Goal: Task Accomplishment & Management: Manage account settings

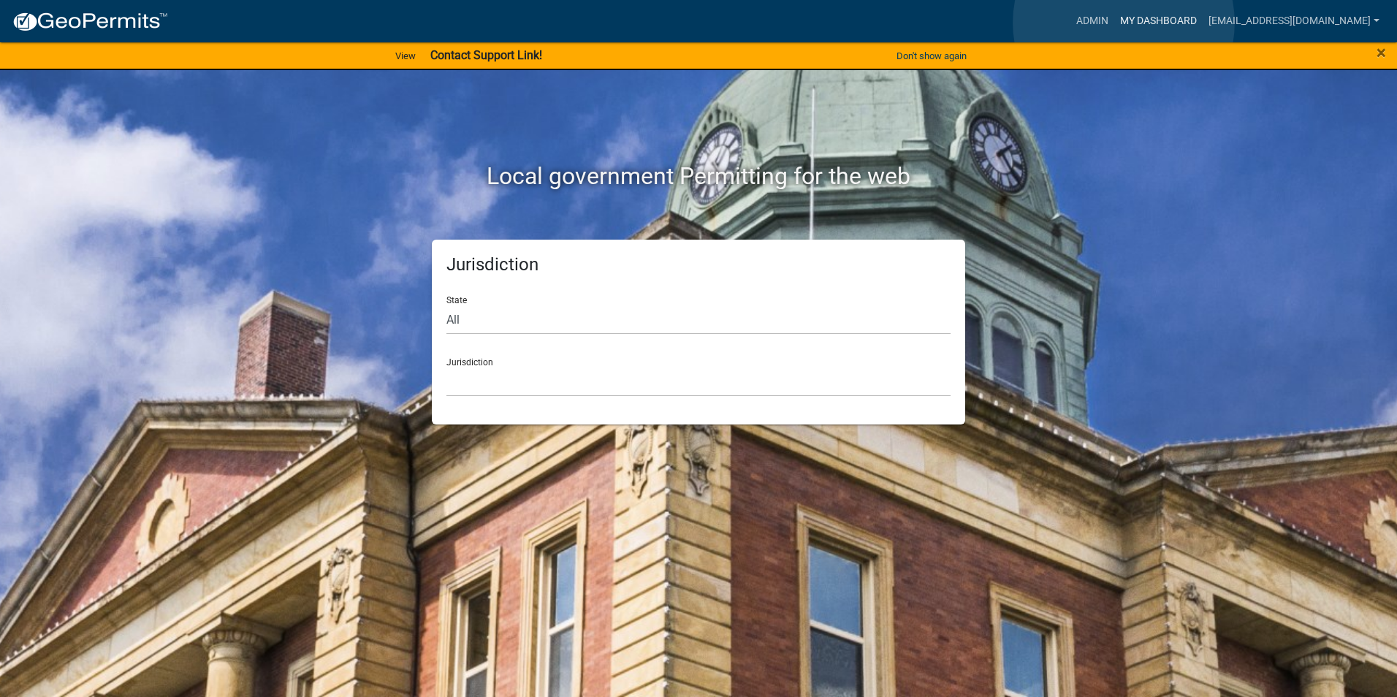
click at [1123, 23] on link "My Dashboard" at bounding box center [1158, 21] width 88 height 28
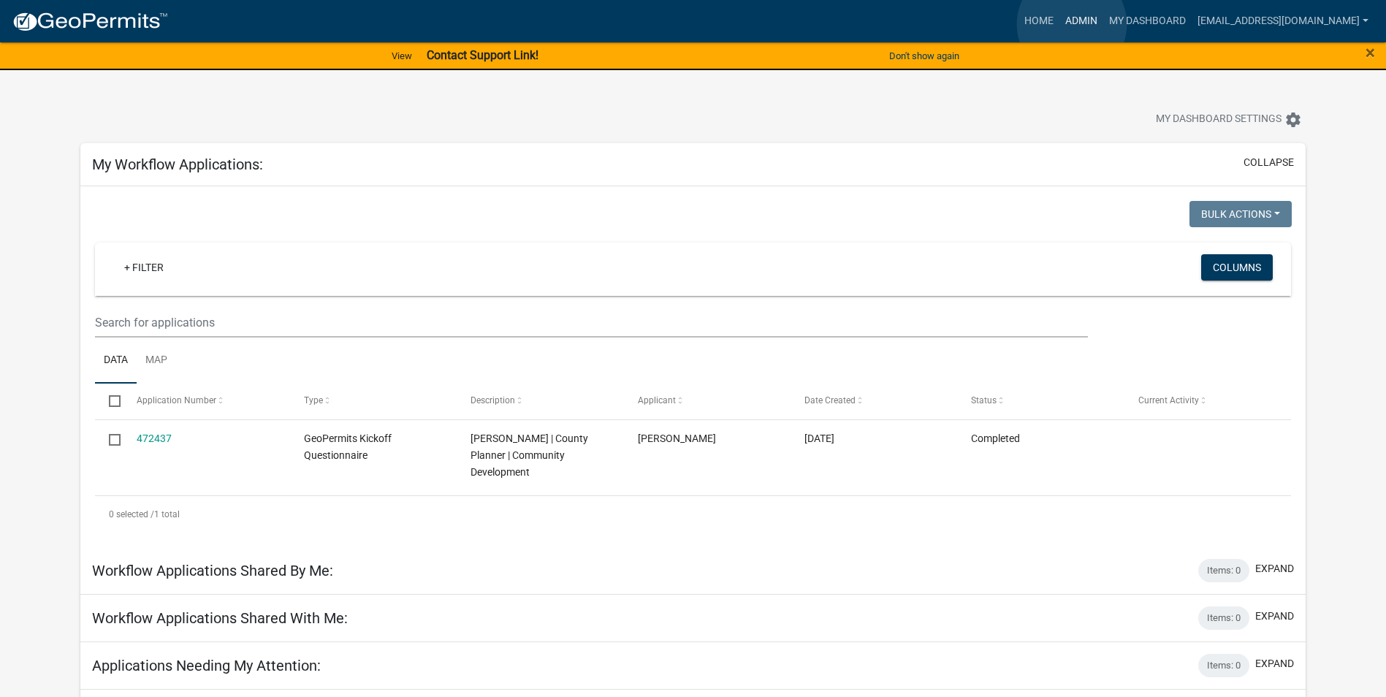
click at [1072, 24] on link "Admin" at bounding box center [1081, 21] width 44 height 28
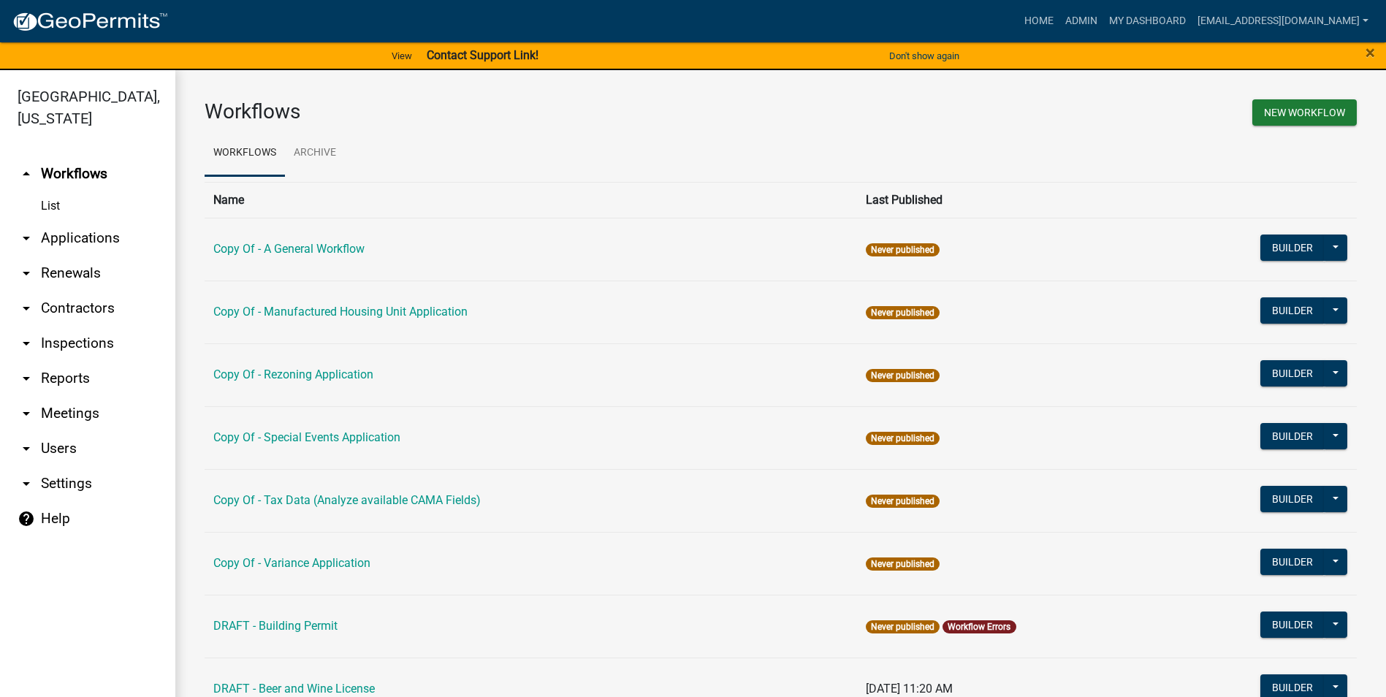
click at [86, 246] on link "arrow_drop_down Applications" at bounding box center [87, 238] width 175 height 35
click at [1131, 24] on link "My Dashboard" at bounding box center [1147, 21] width 88 height 28
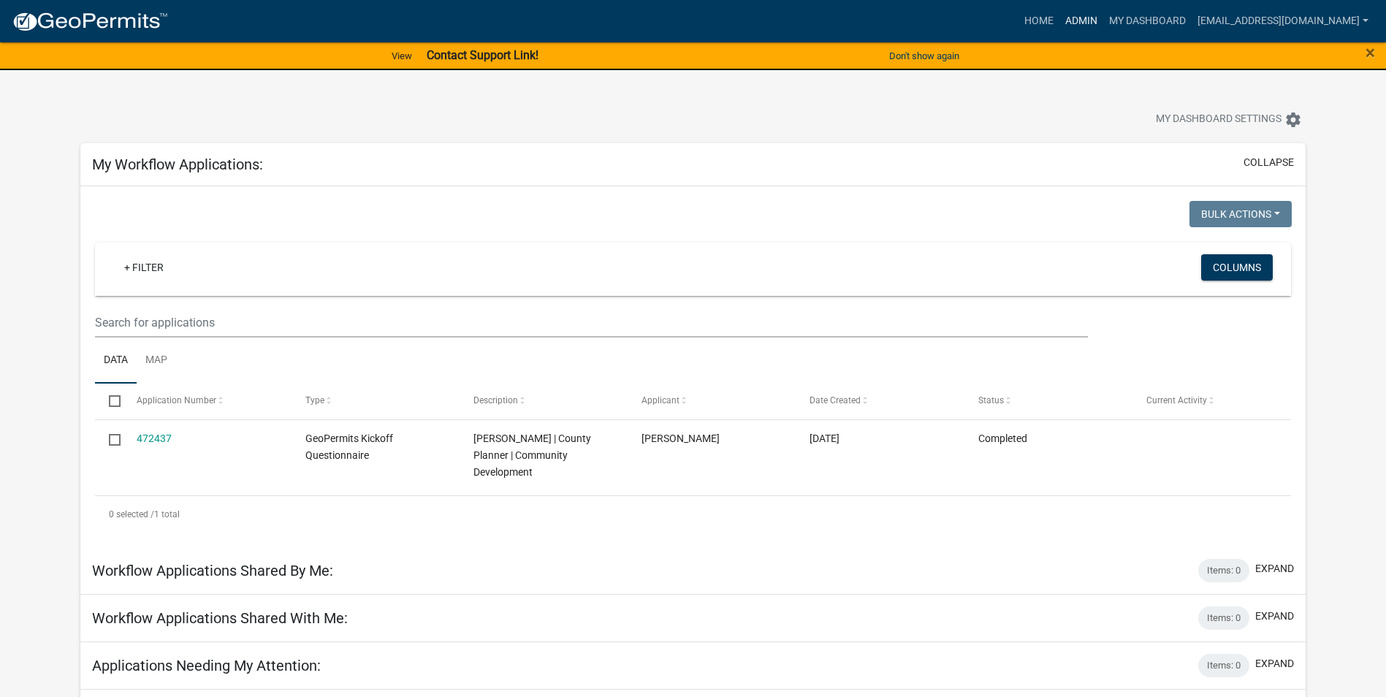
click at [1072, 20] on link "Admin" at bounding box center [1081, 21] width 44 height 28
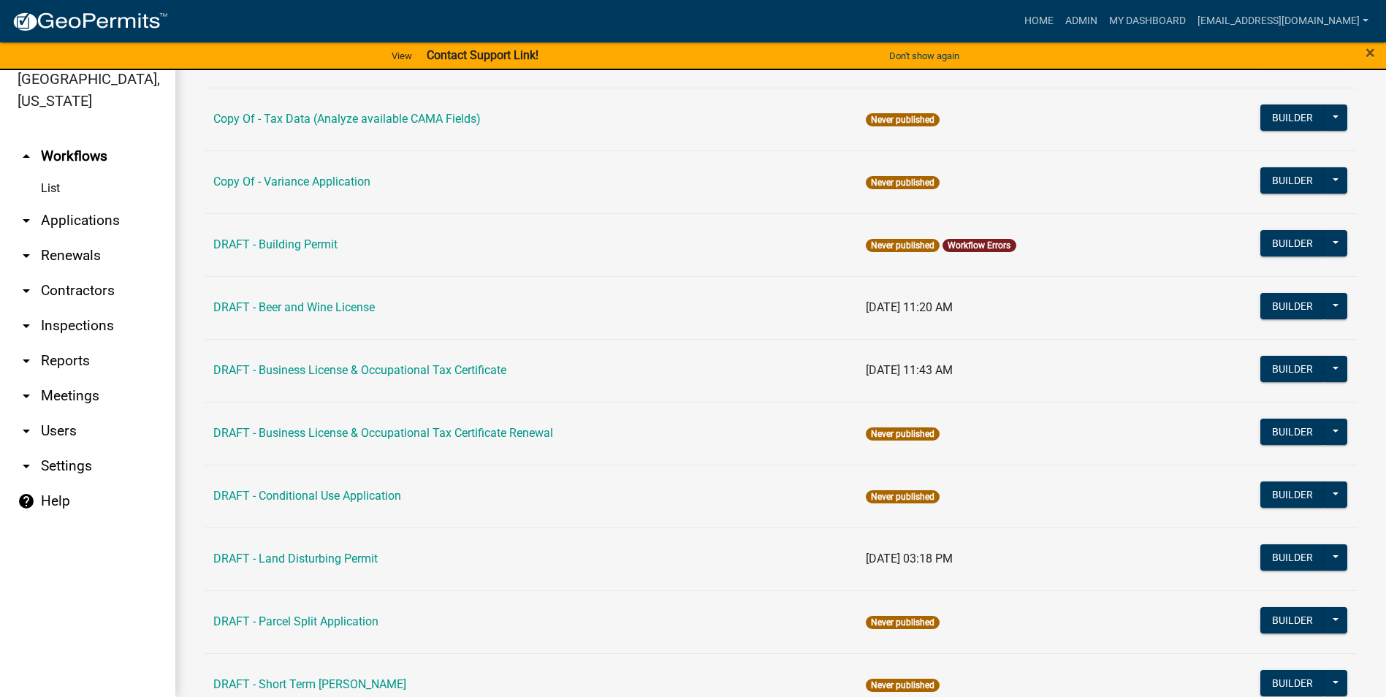
scroll to position [340, 0]
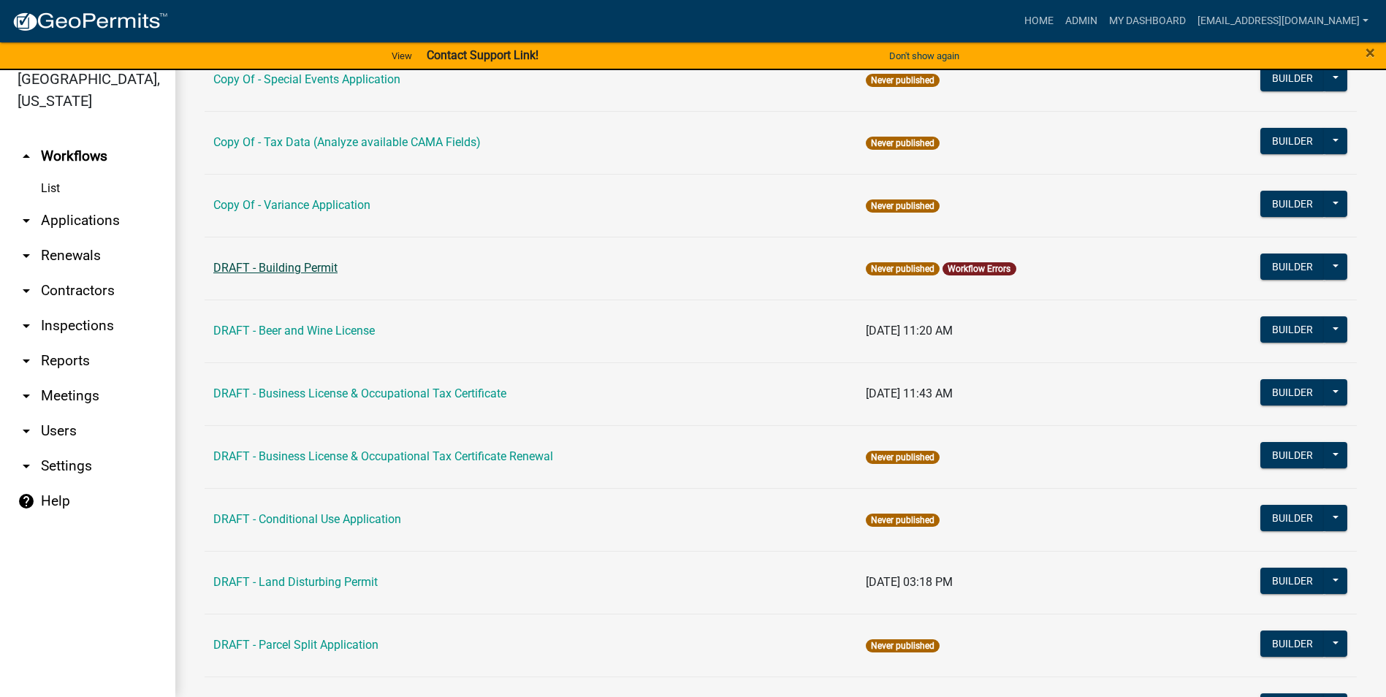
click at [296, 272] on link "DRAFT - Building Permit" at bounding box center [275, 268] width 124 height 14
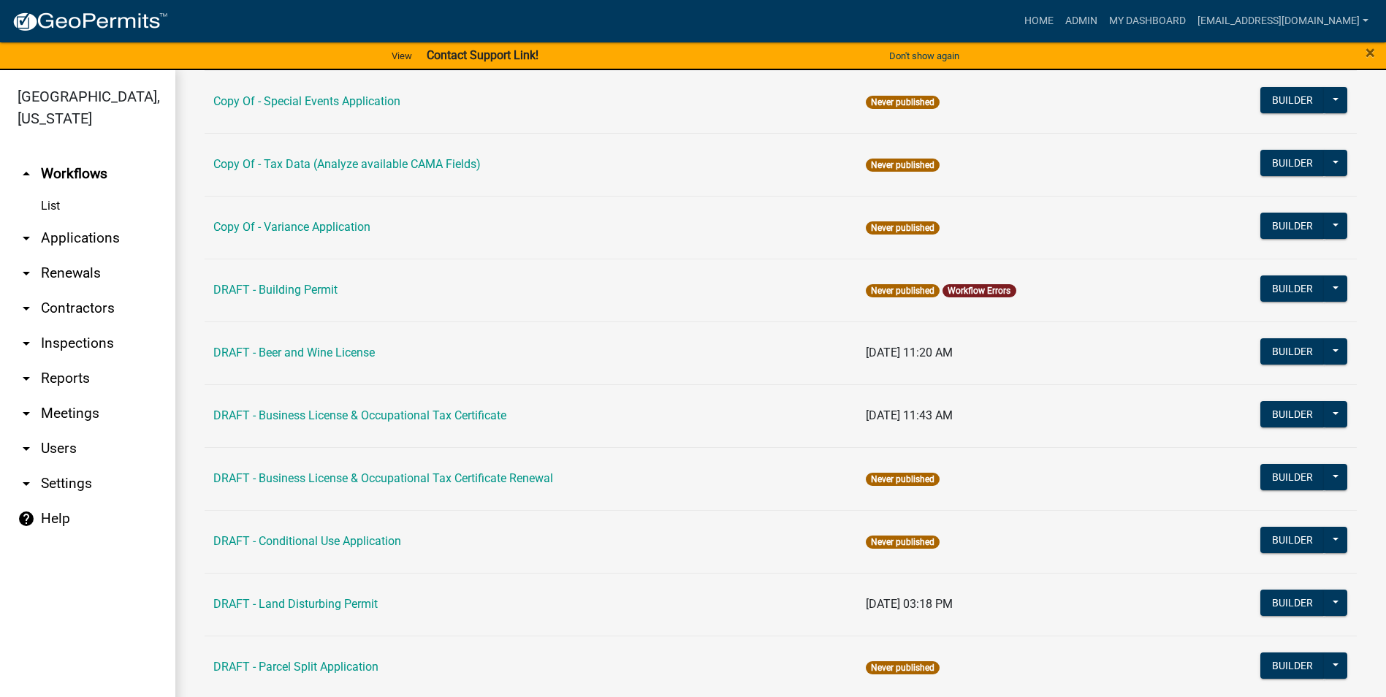
scroll to position [365, 0]
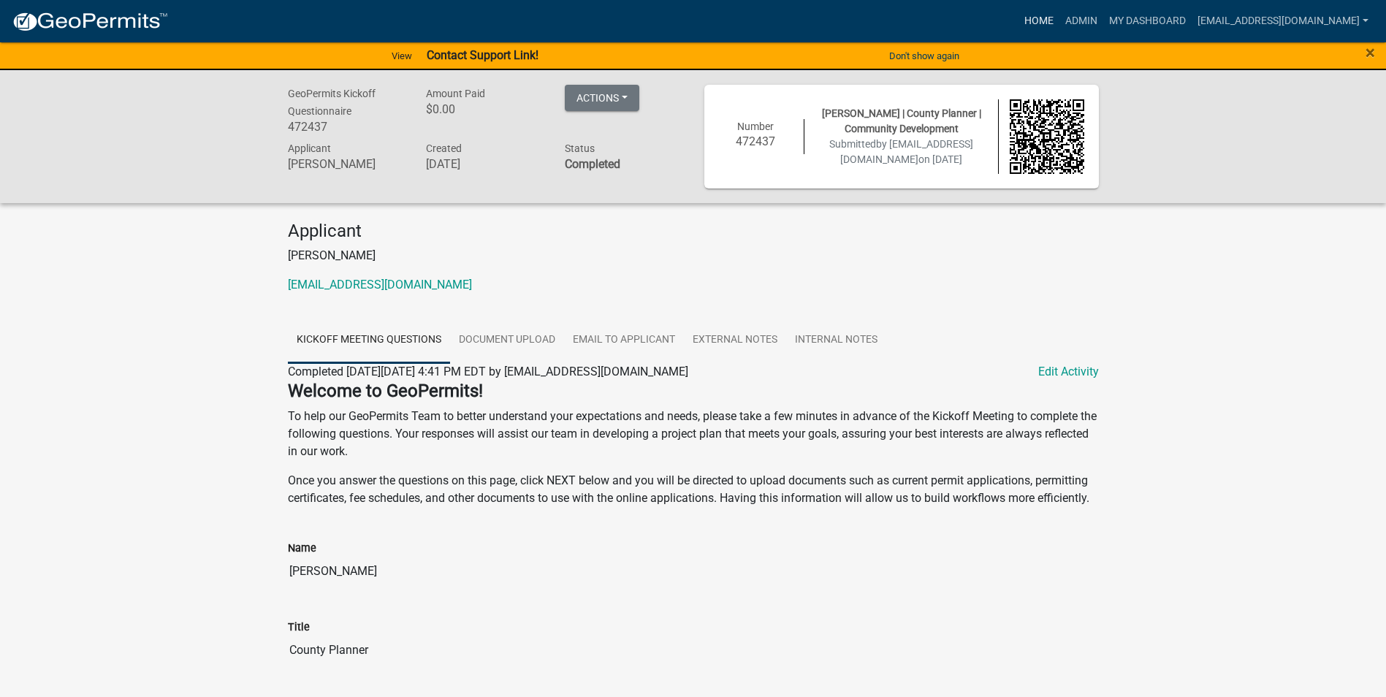
click at [1018, 21] on link "Home" at bounding box center [1038, 21] width 41 height 28
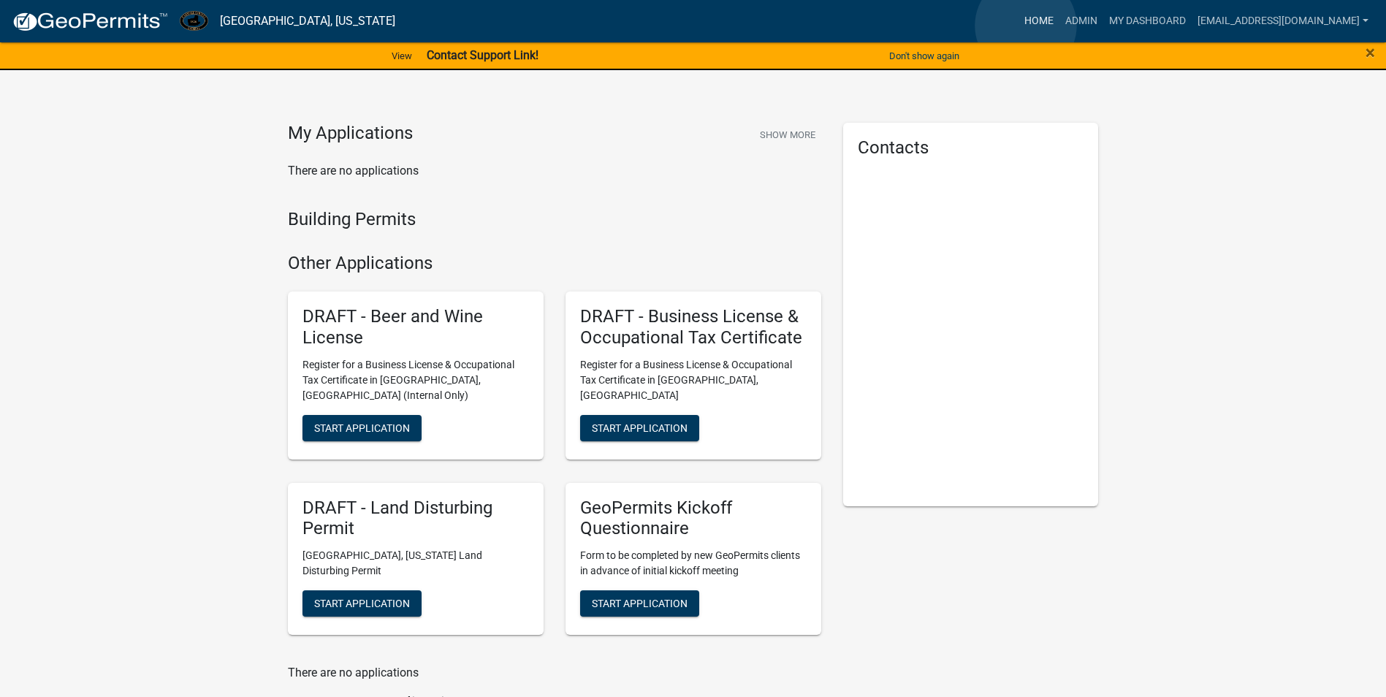
click at [1025, 26] on link "Home" at bounding box center [1038, 21] width 41 height 28
click at [1019, 22] on link "Home" at bounding box center [1038, 21] width 41 height 28
click at [1059, 26] on link "Admin" at bounding box center [1081, 21] width 44 height 28
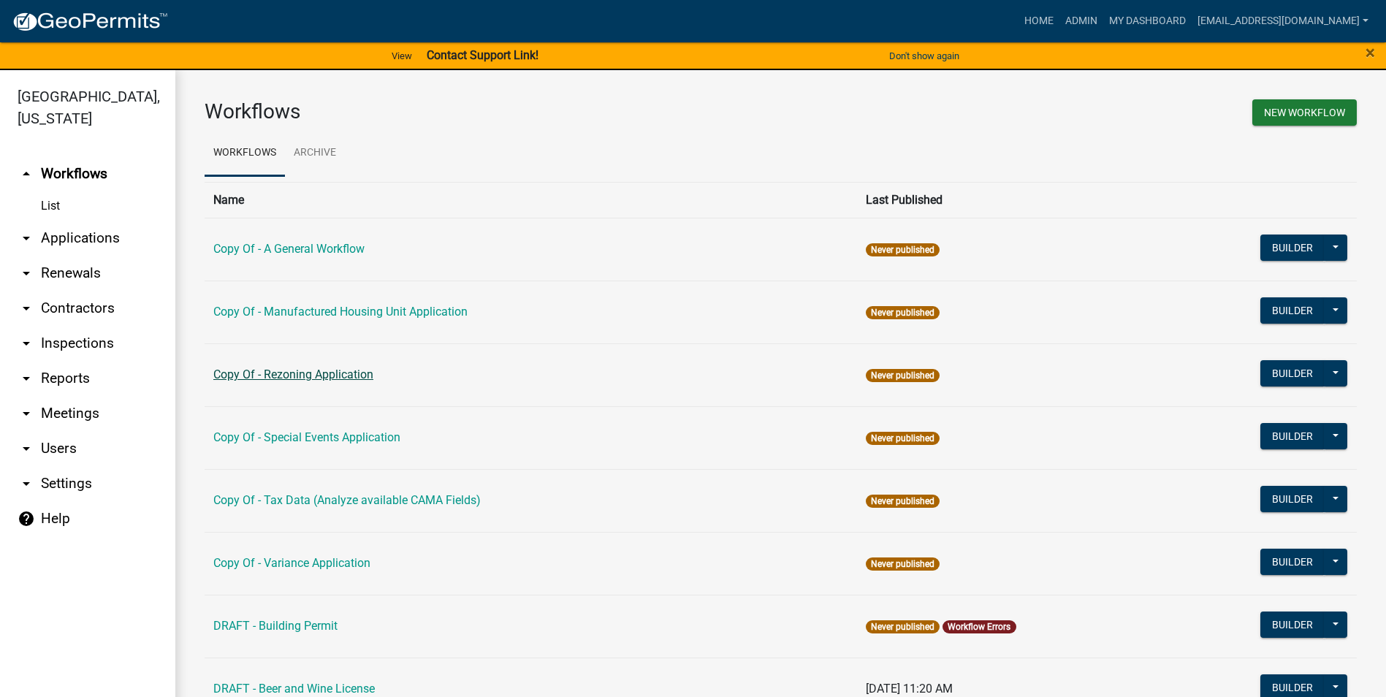
click at [321, 373] on link "Copy Of - Rezoning Application" at bounding box center [293, 374] width 160 height 14
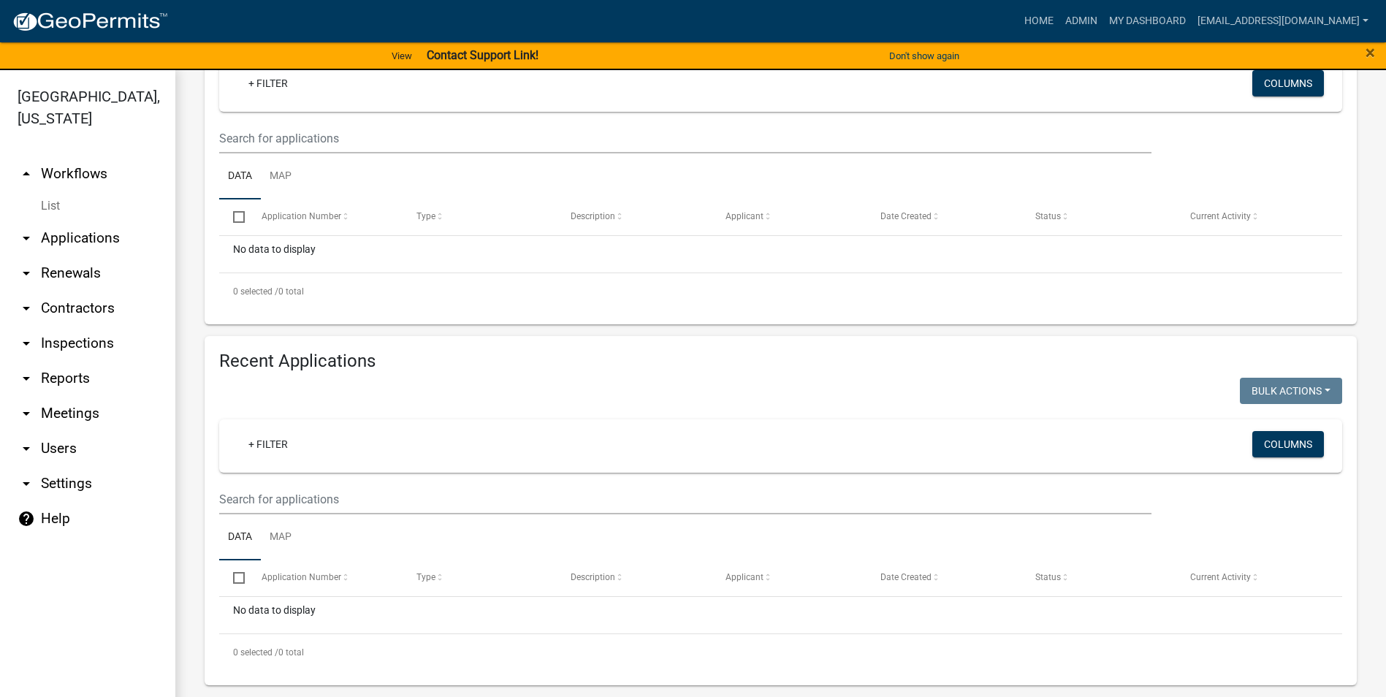
scroll to position [18, 0]
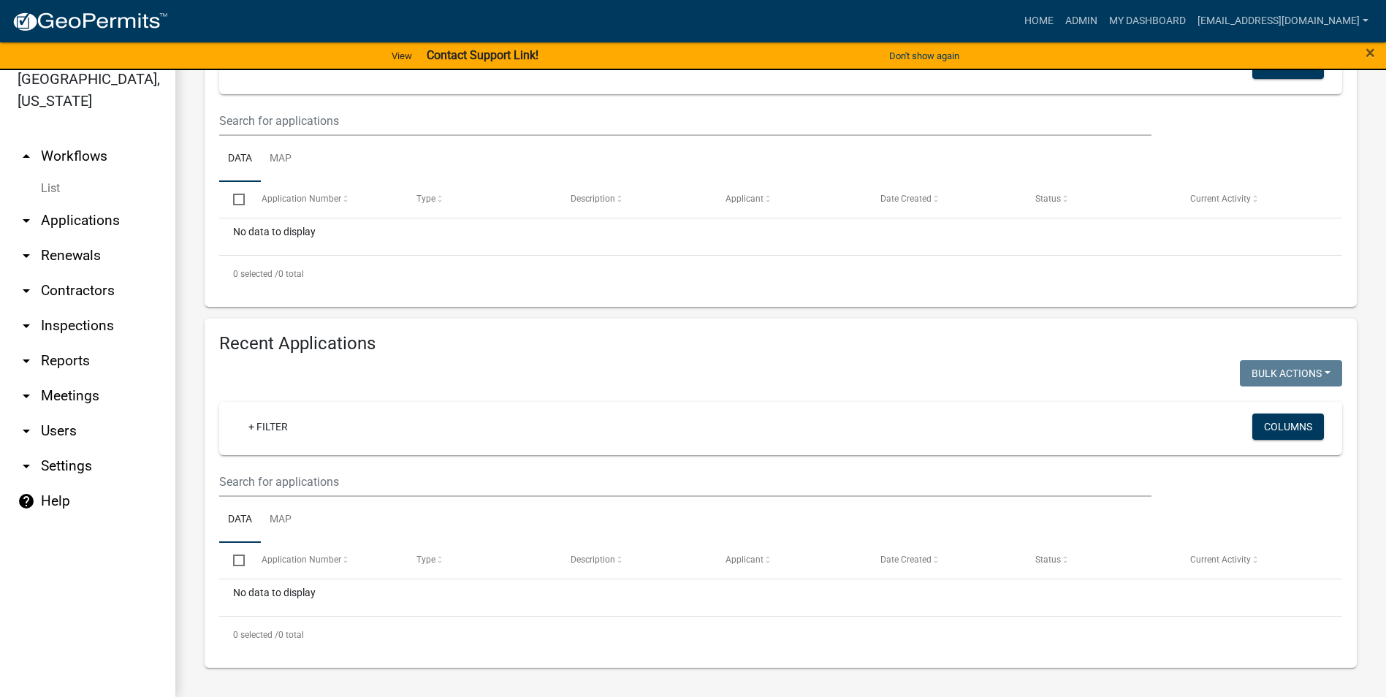
click at [58, 363] on link "arrow_drop_down Reports" at bounding box center [87, 360] width 175 height 35
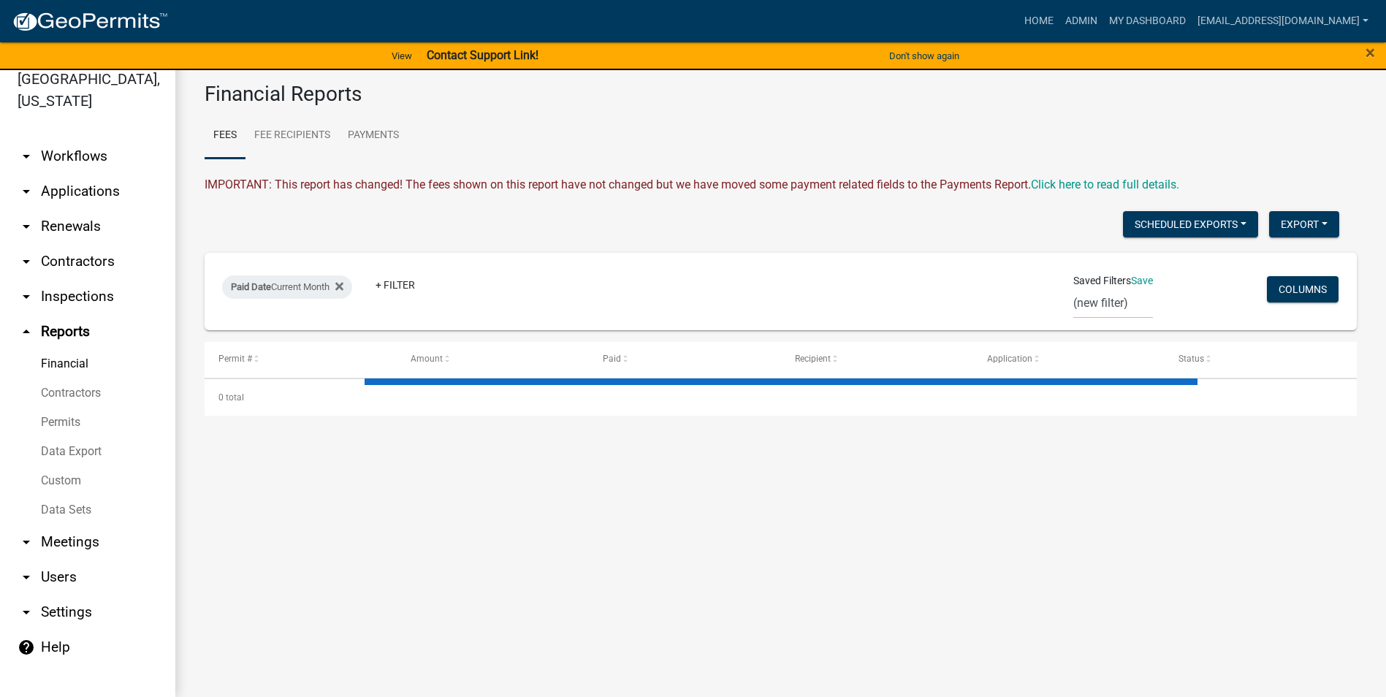
click at [54, 539] on link "arrow_drop_down Meetings" at bounding box center [87, 541] width 175 height 35
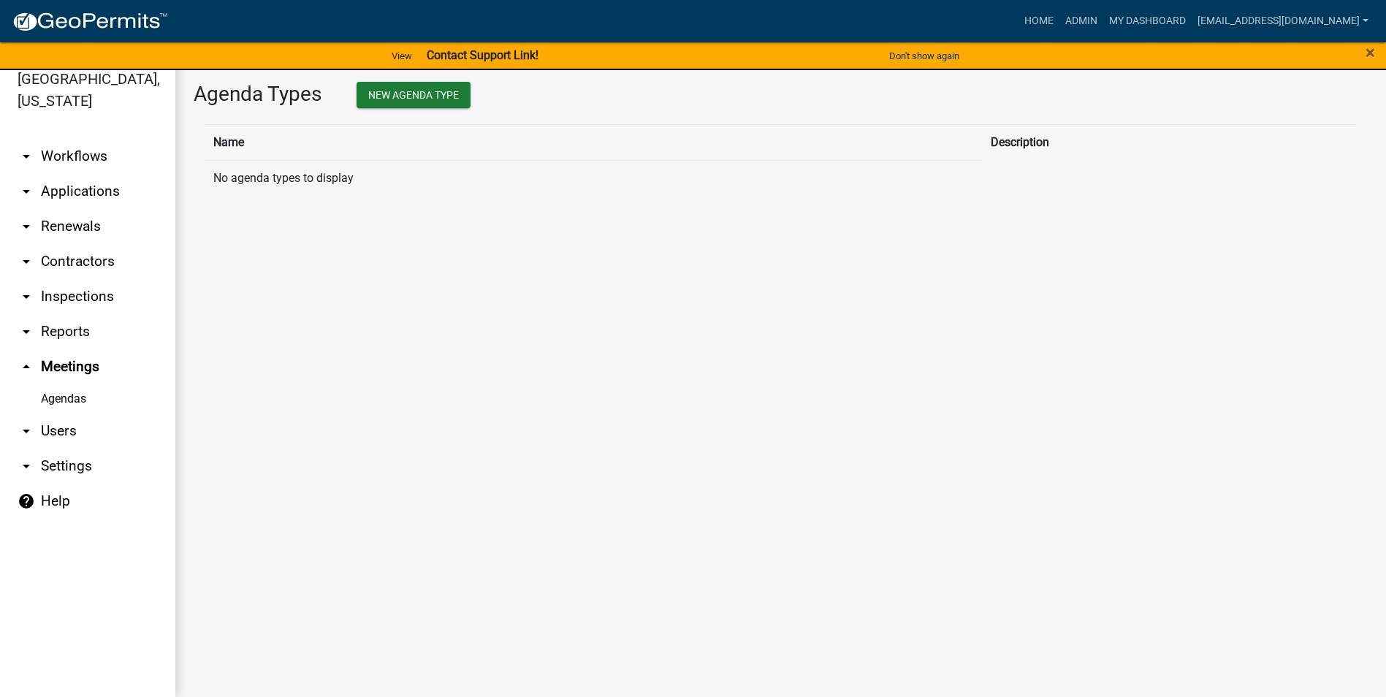
click at [30, 427] on icon "arrow_drop_down" at bounding box center [27, 431] width 18 height 18
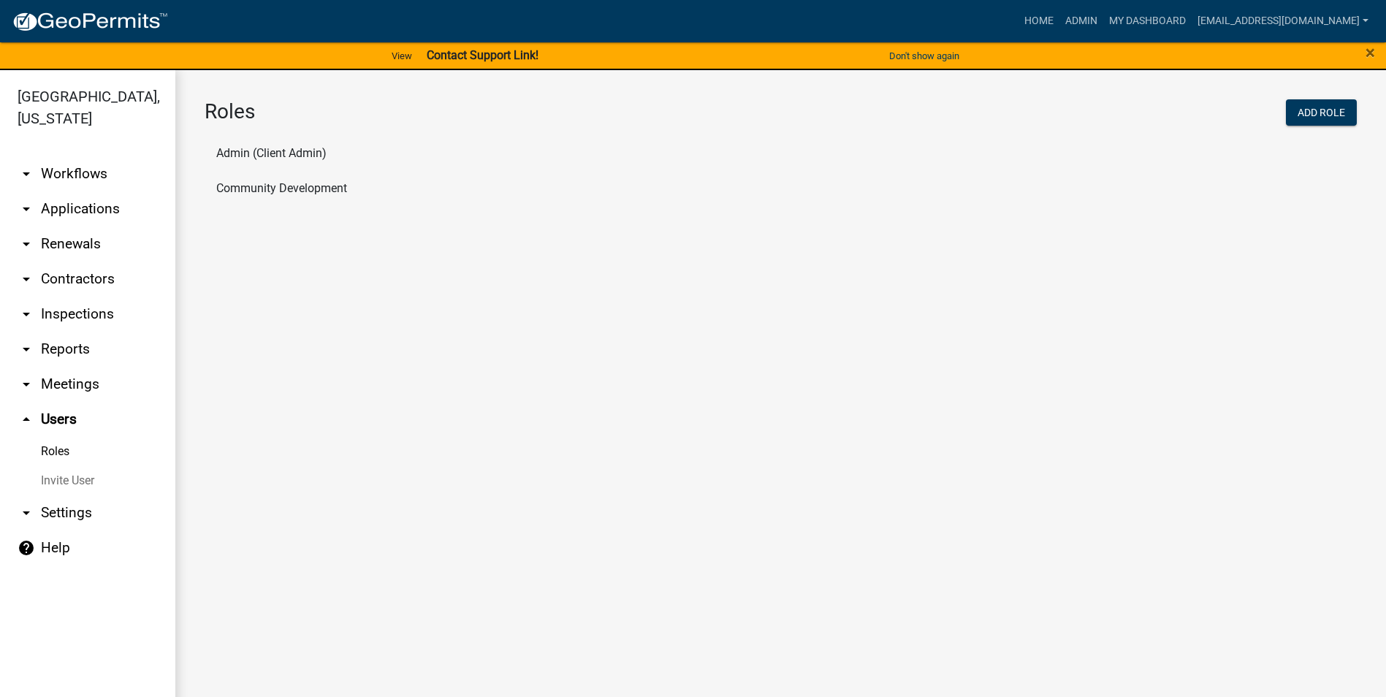
click at [40, 176] on link "arrow_drop_down Workflows" at bounding box center [87, 173] width 175 height 35
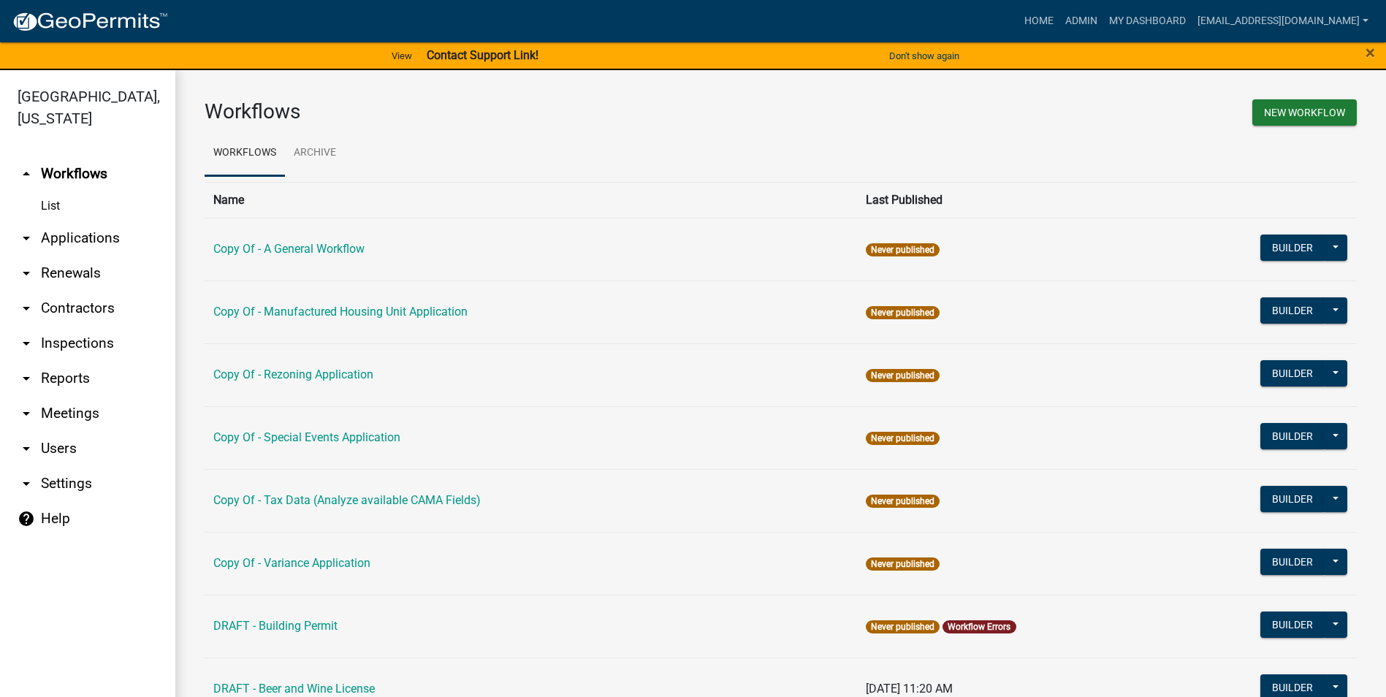
click at [40, 240] on link "arrow_drop_down Applications" at bounding box center [87, 238] width 175 height 35
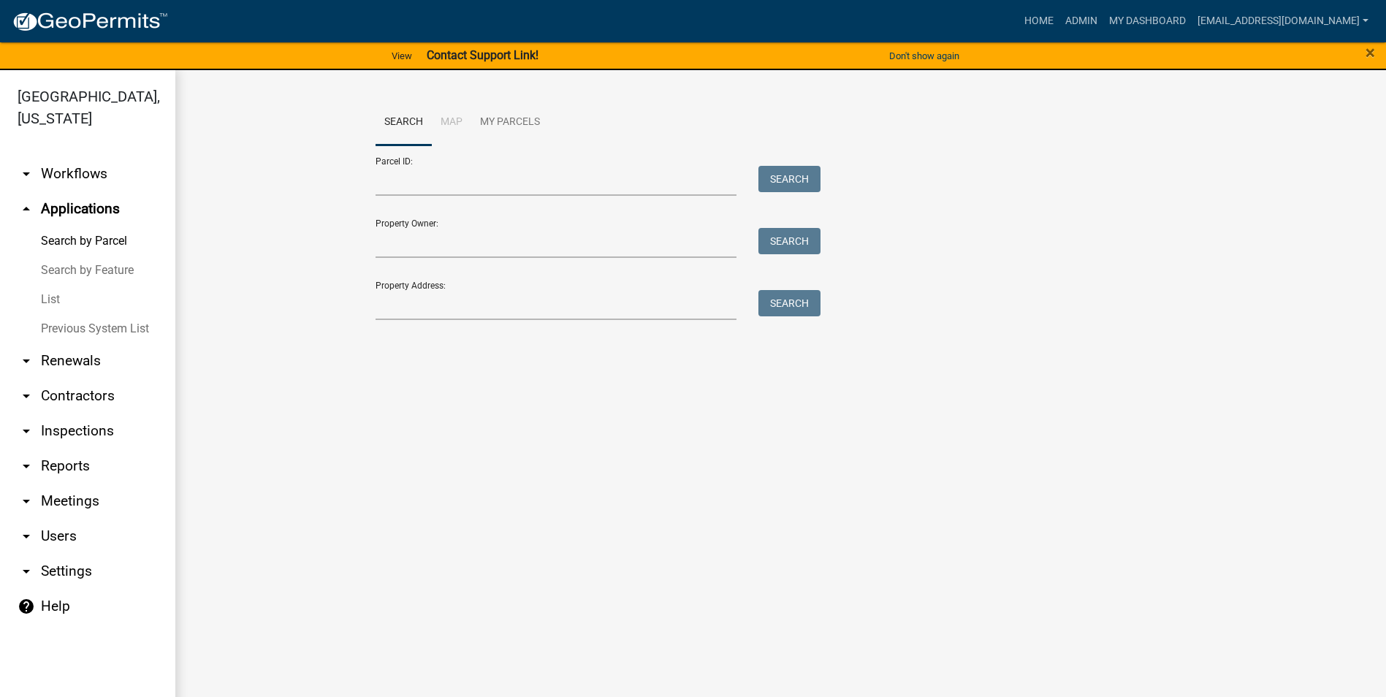
click at [39, 177] on link "arrow_drop_down Workflows" at bounding box center [87, 173] width 175 height 35
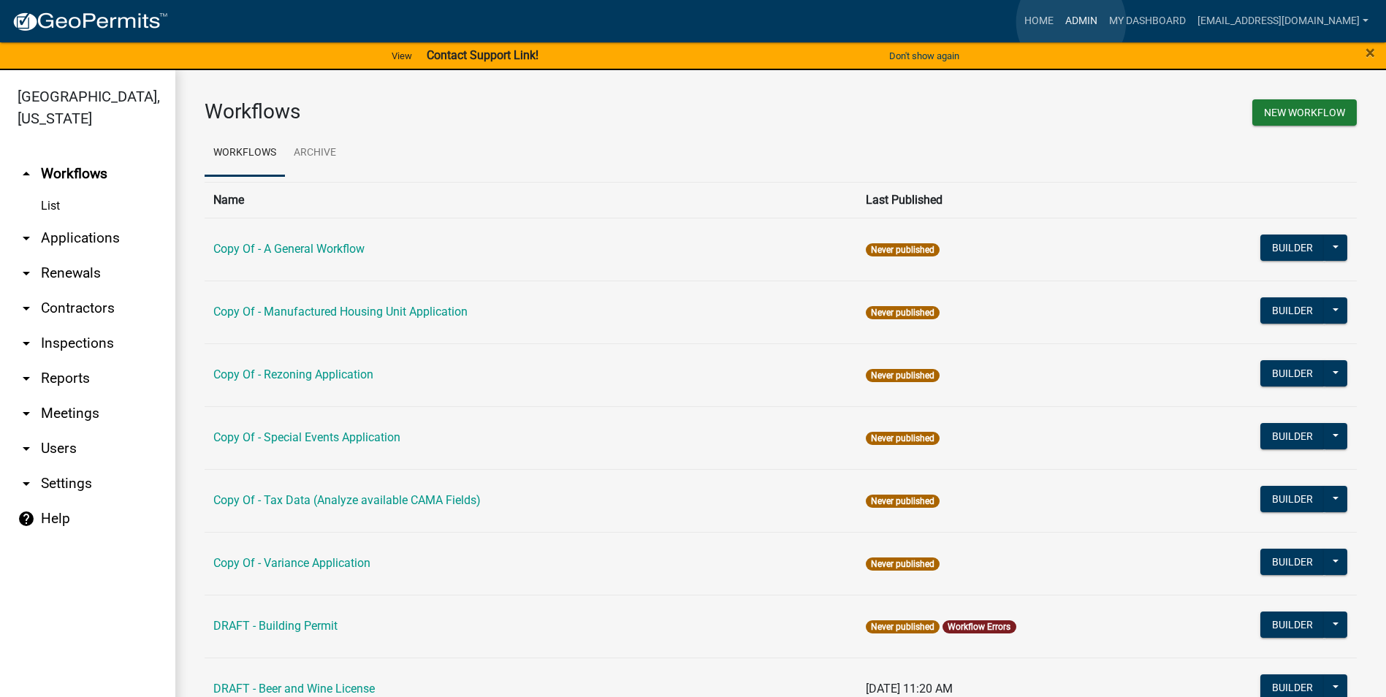
click at [1071, 22] on link "Admin" at bounding box center [1081, 21] width 44 height 28
click at [1115, 27] on link "My Dashboard" at bounding box center [1147, 21] width 88 height 28
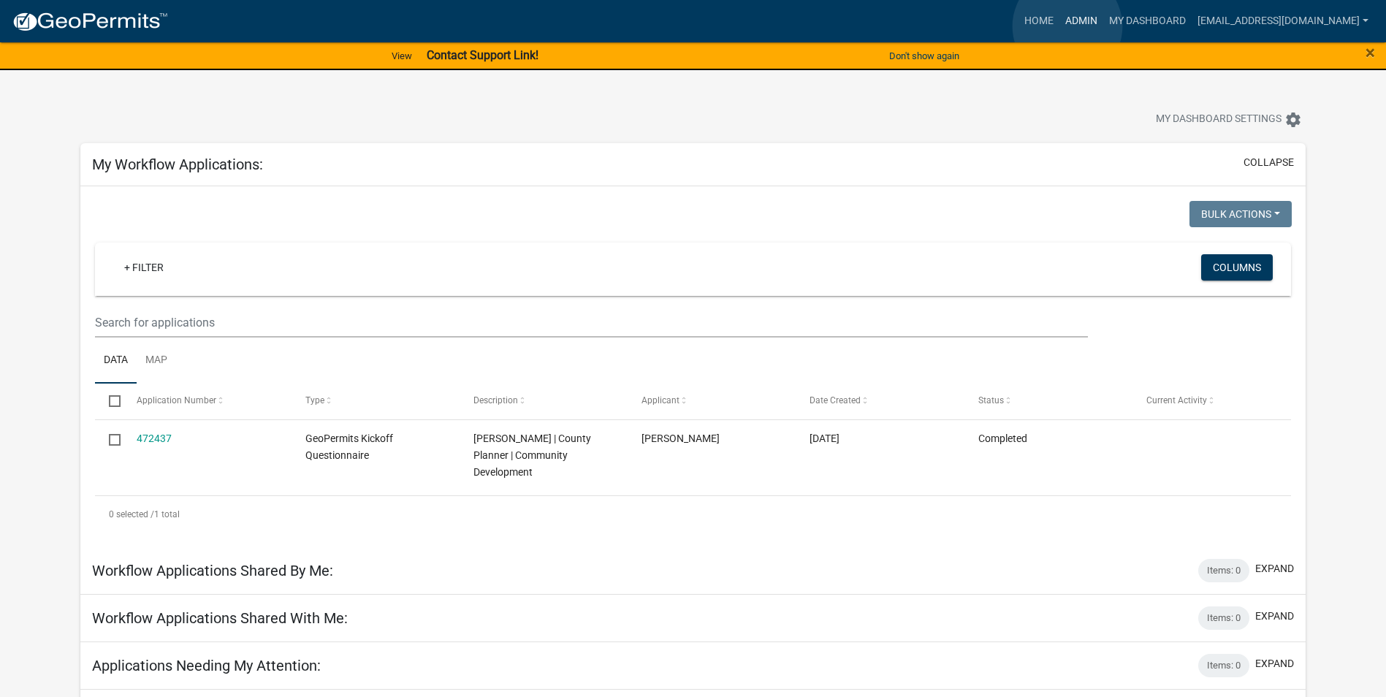
click at [1067, 26] on link "Admin" at bounding box center [1081, 21] width 44 height 28
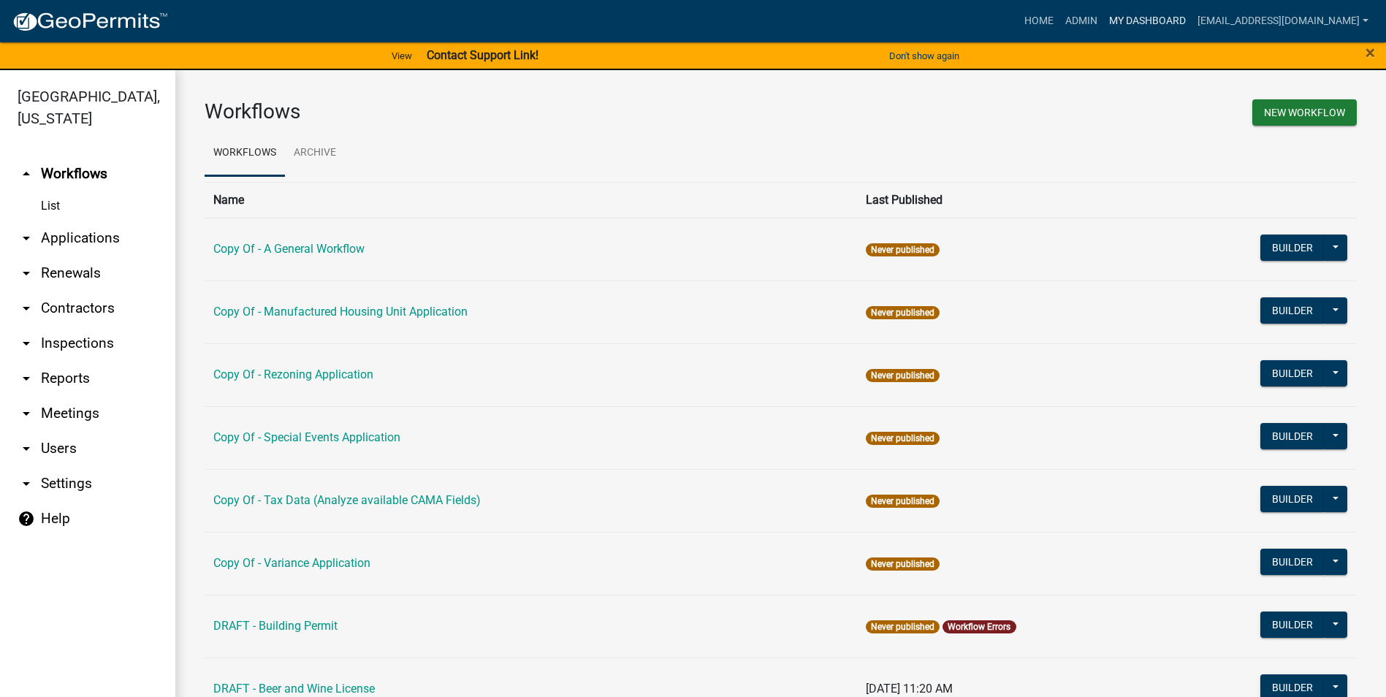
click at [1142, 24] on link "My Dashboard" at bounding box center [1147, 21] width 88 height 28
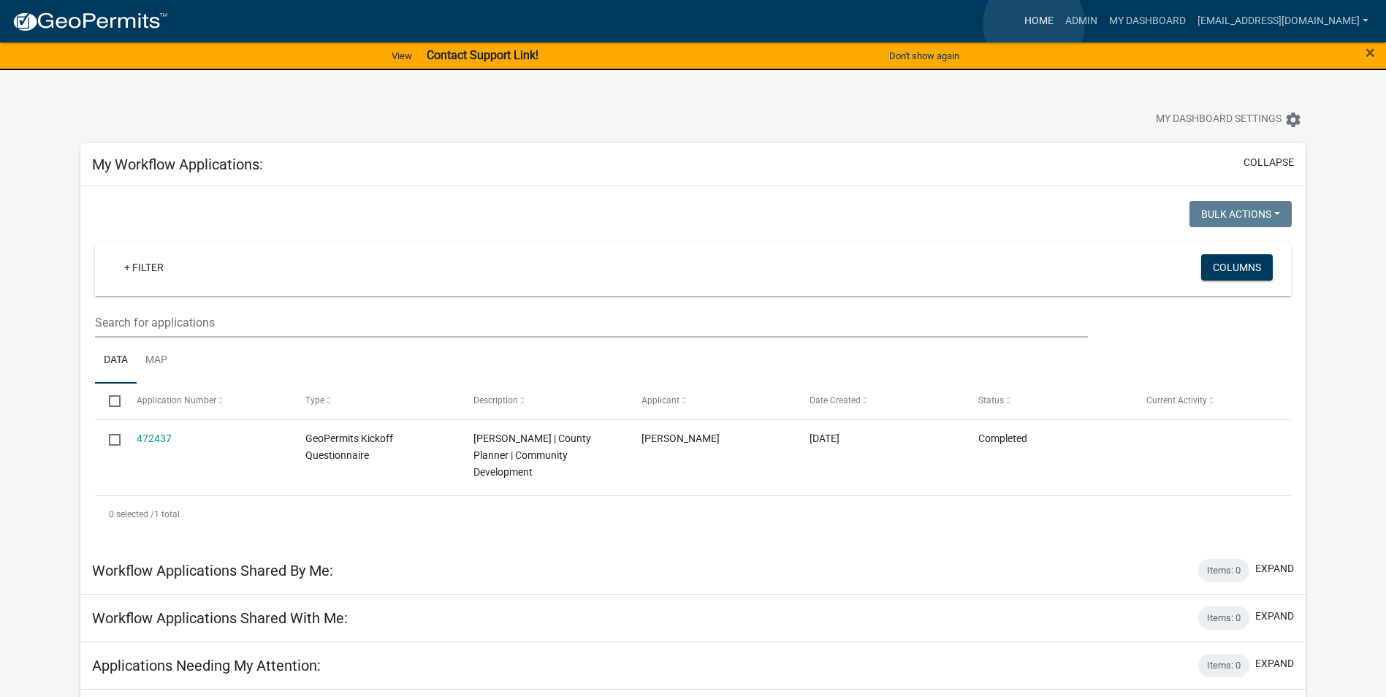
click at [1034, 24] on link "Home" at bounding box center [1038, 21] width 41 height 28
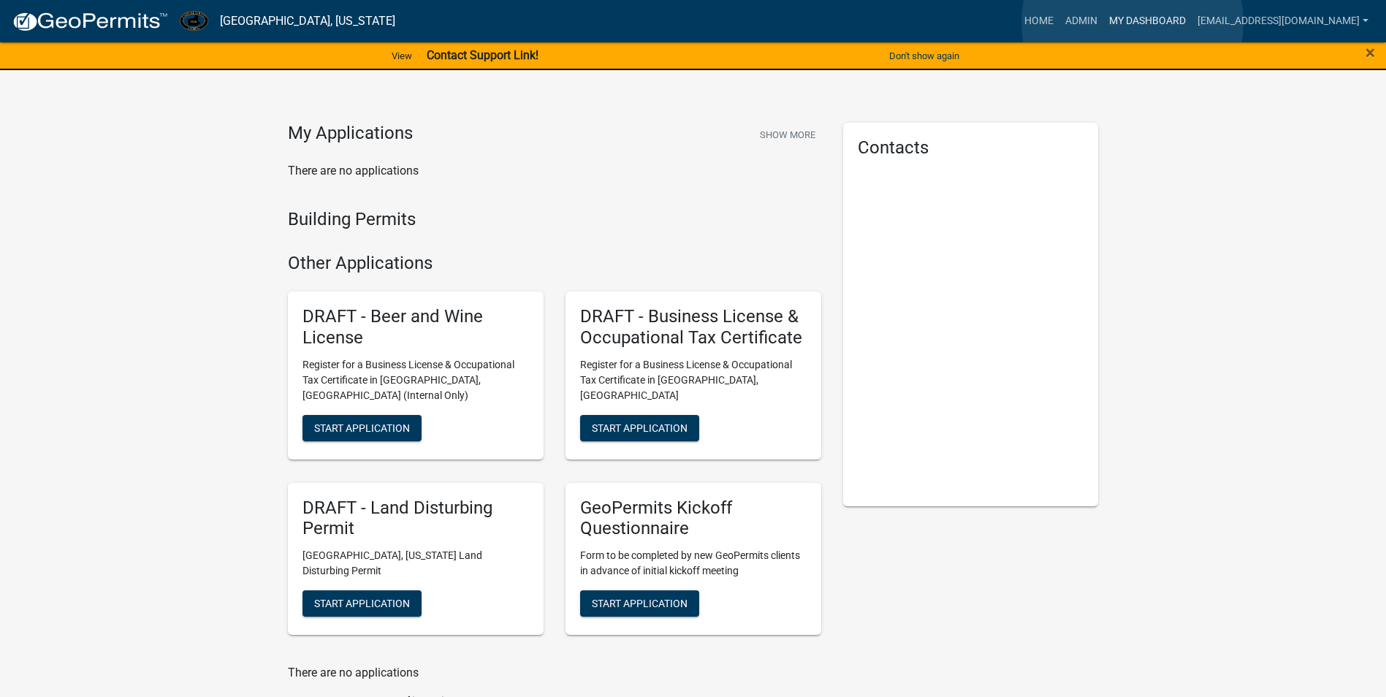
click at [1132, 23] on link "My Dashboard" at bounding box center [1147, 21] width 88 height 28
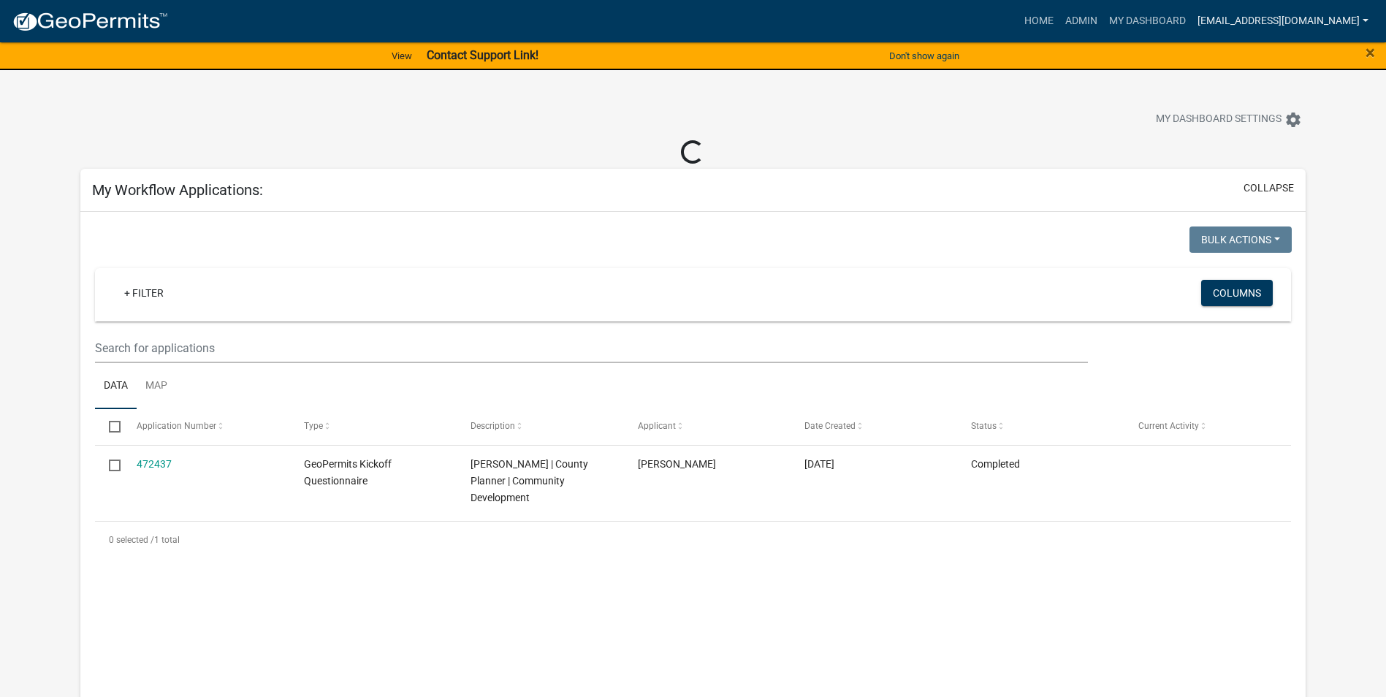
click at [1226, 23] on link "[EMAIL_ADDRESS][DOMAIN_NAME]" at bounding box center [1282, 21] width 183 height 28
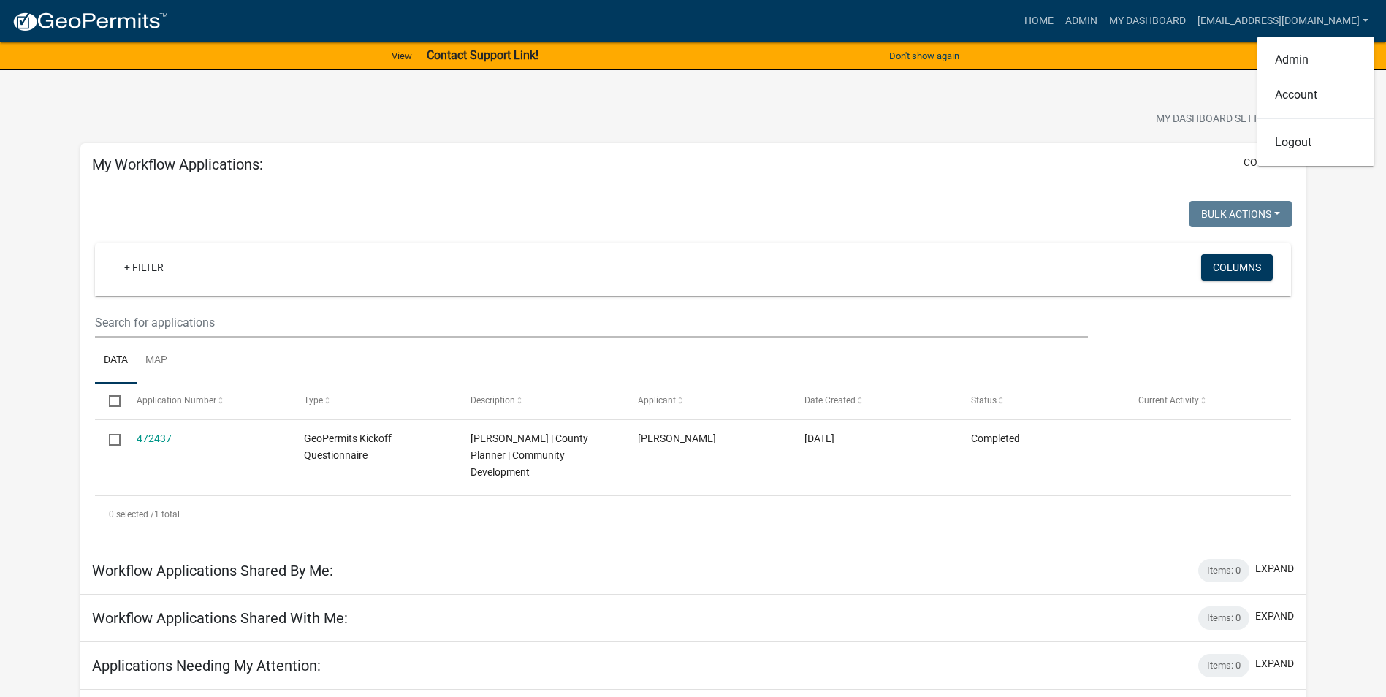
click at [1349, 342] on app-user-applications "more_horiz Home Admin My Dashboard [EMAIL_ADDRESS][DOMAIN_NAME] Admin Account L…" at bounding box center [693, 511] width 1386 height 1020
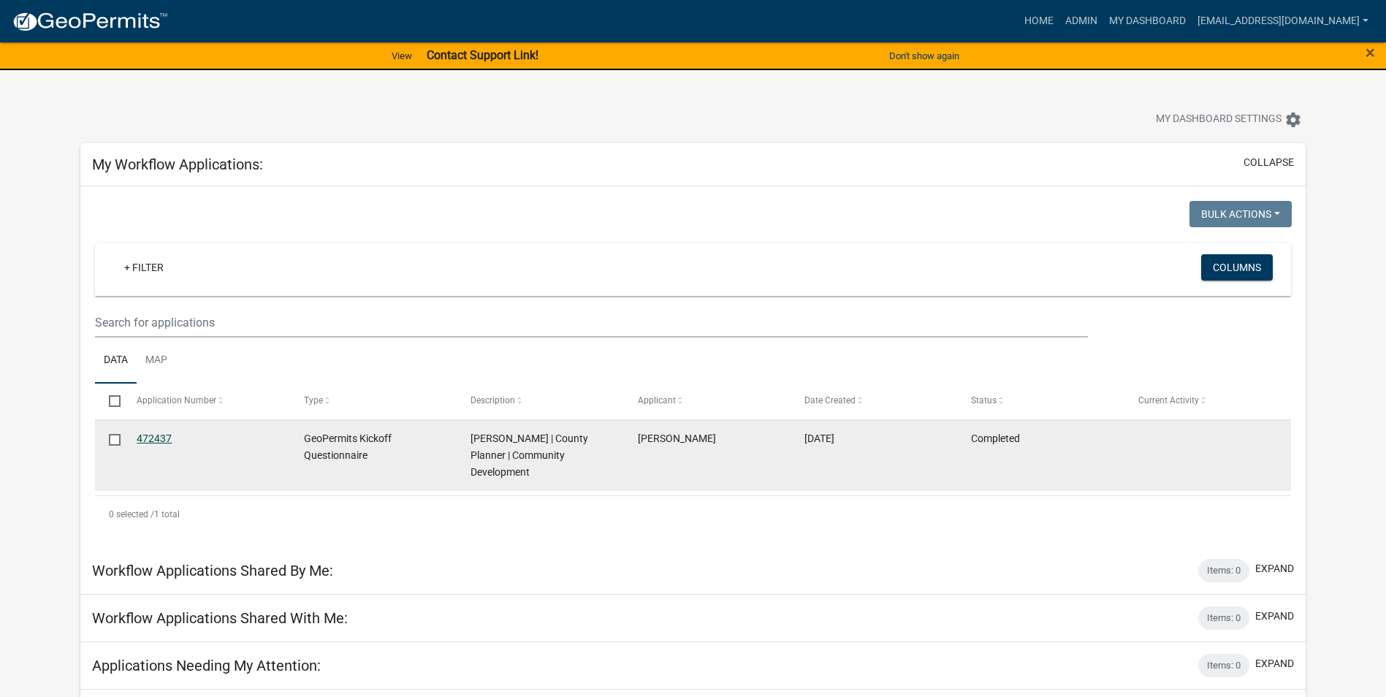
click at [165, 435] on link "472437" at bounding box center [154, 438] width 35 height 12
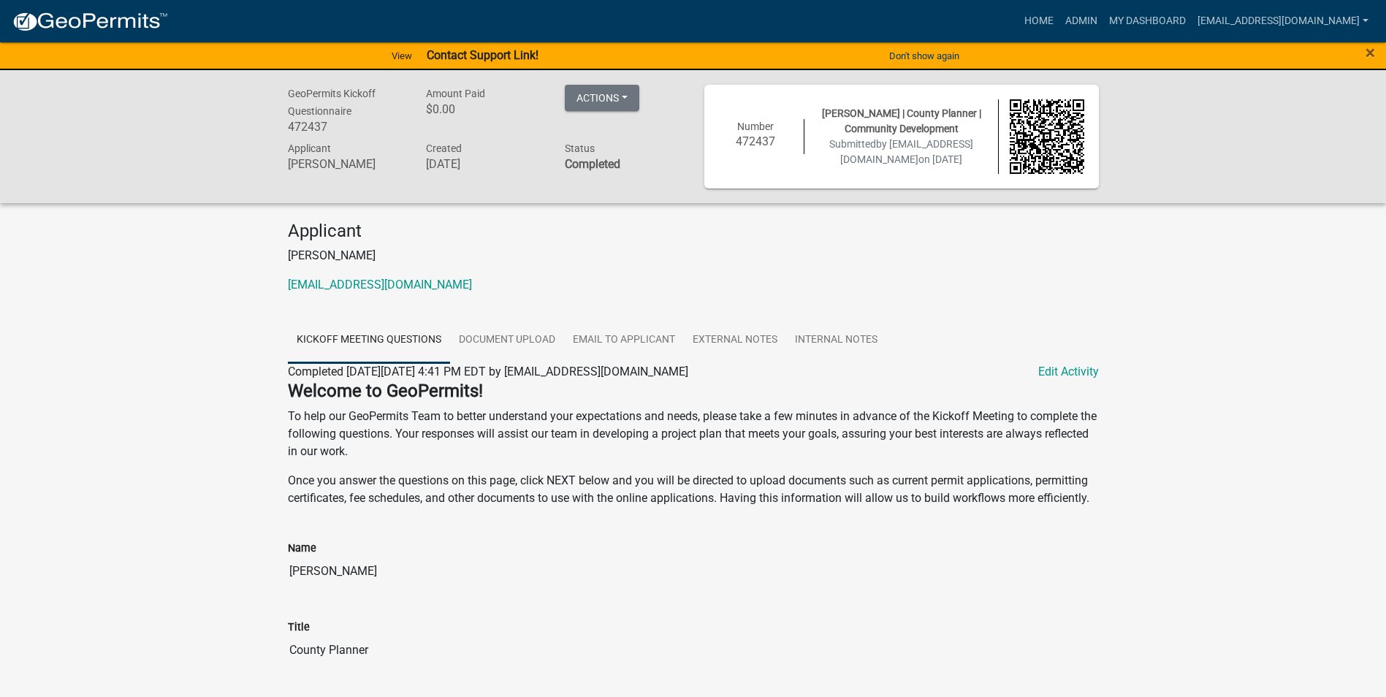
scroll to position [73, 0]
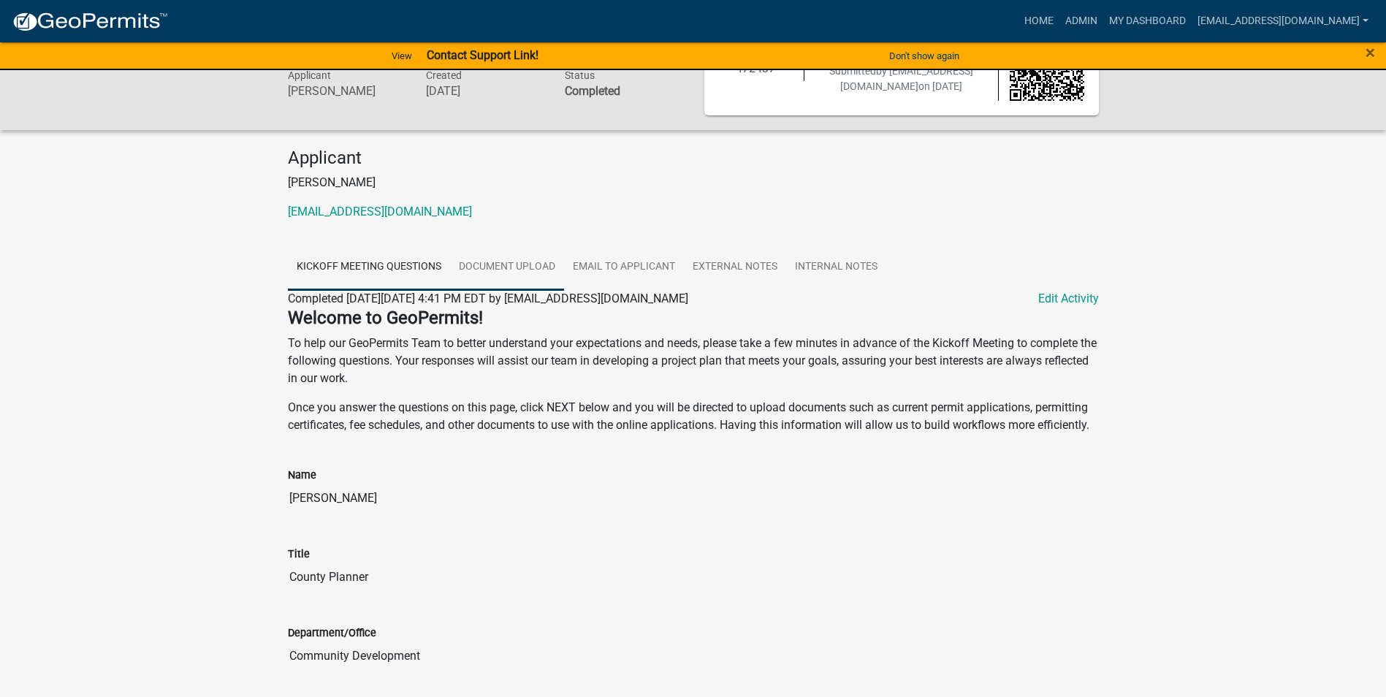
click at [535, 273] on link "Document Upload" at bounding box center [507, 267] width 114 height 47
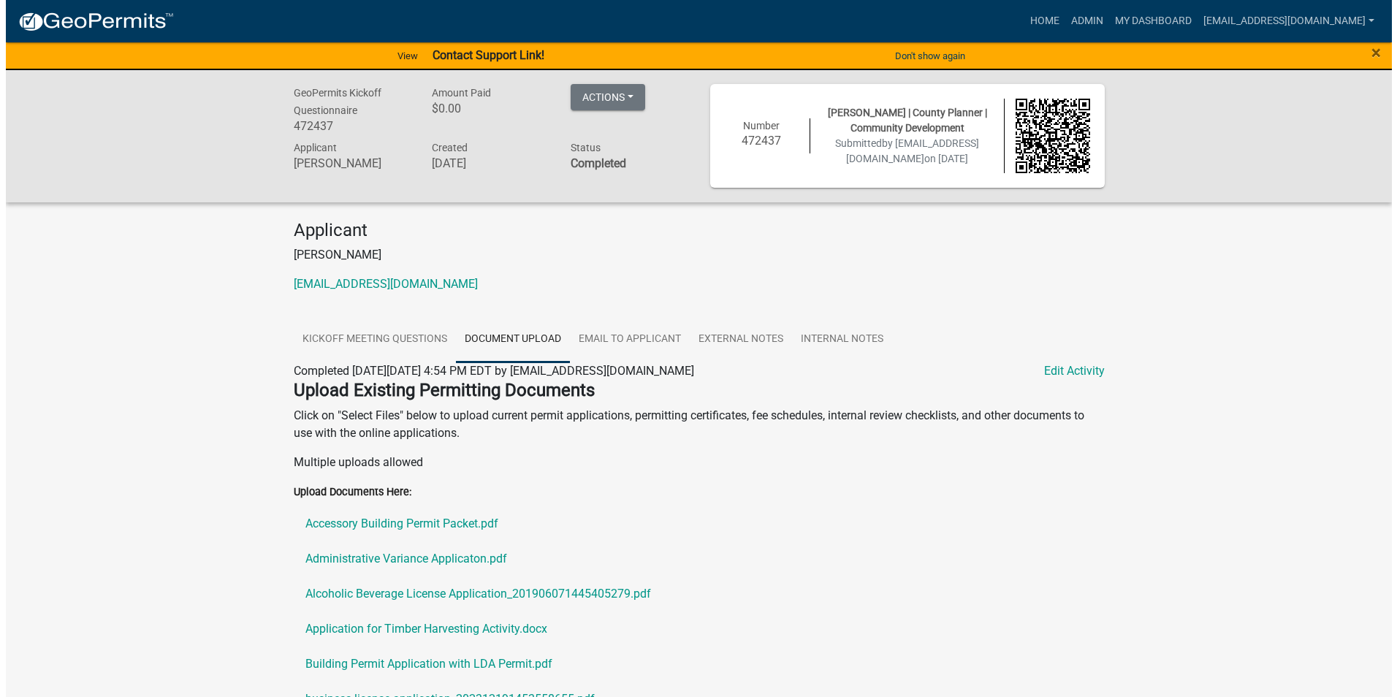
scroll to position [0, 0]
click at [1056, 372] on link "Edit Activity" at bounding box center [1068, 372] width 61 height 18
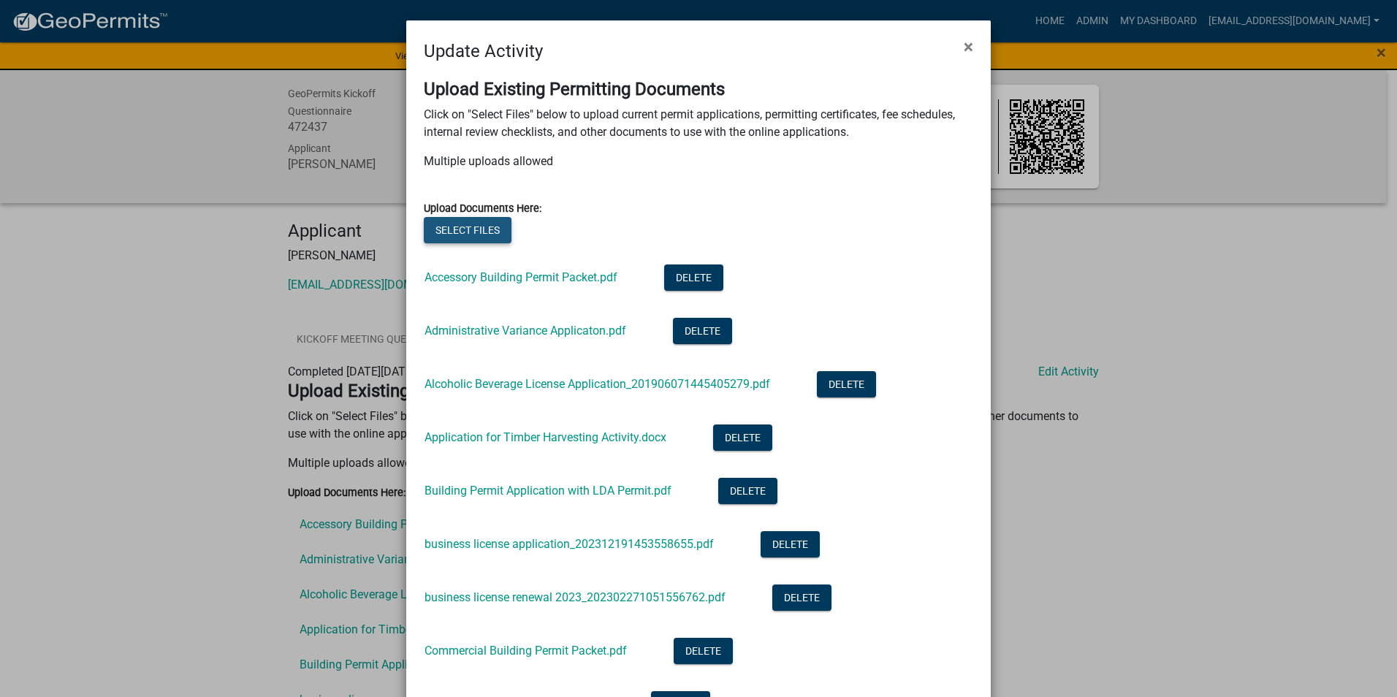
click at [474, 239] on button "Select files" at bounding box center [468, 230] width 88 height 26
click at [474, 233] on button "Select files" at bounding box center [468, 230] width 88 height 26
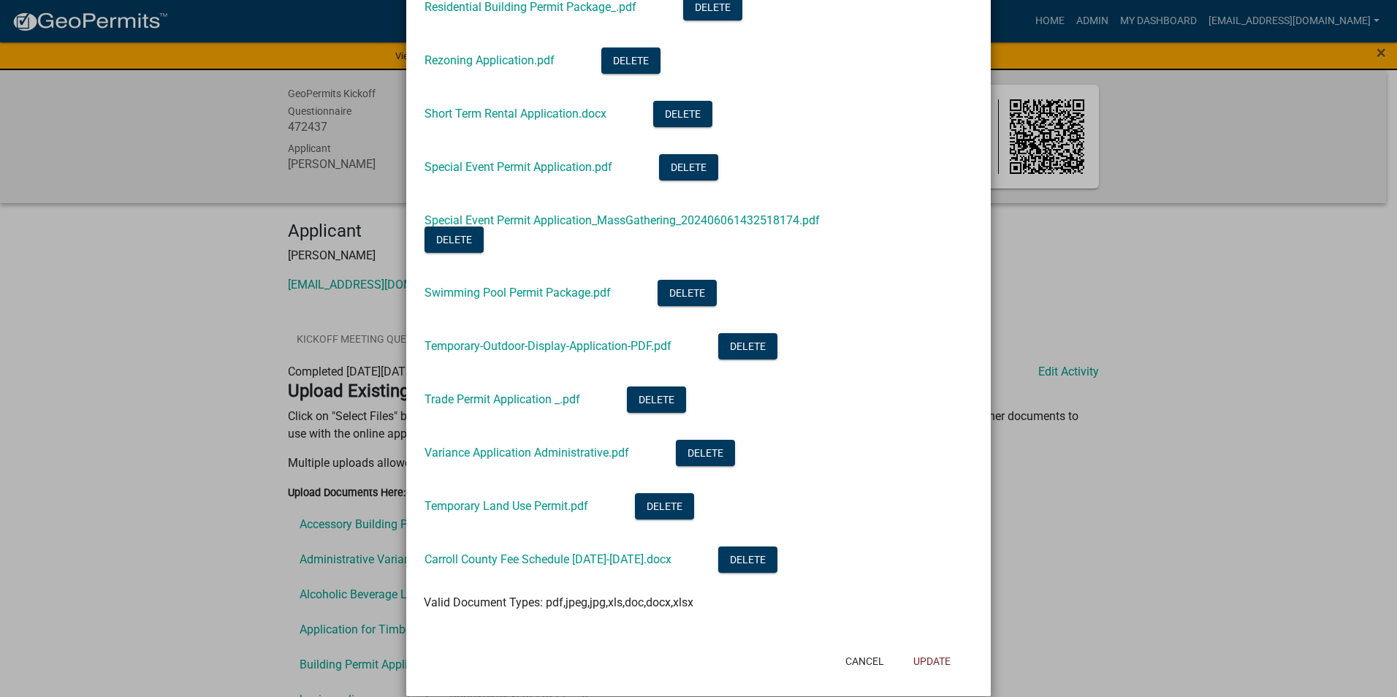
scroll to position [1356, 0]
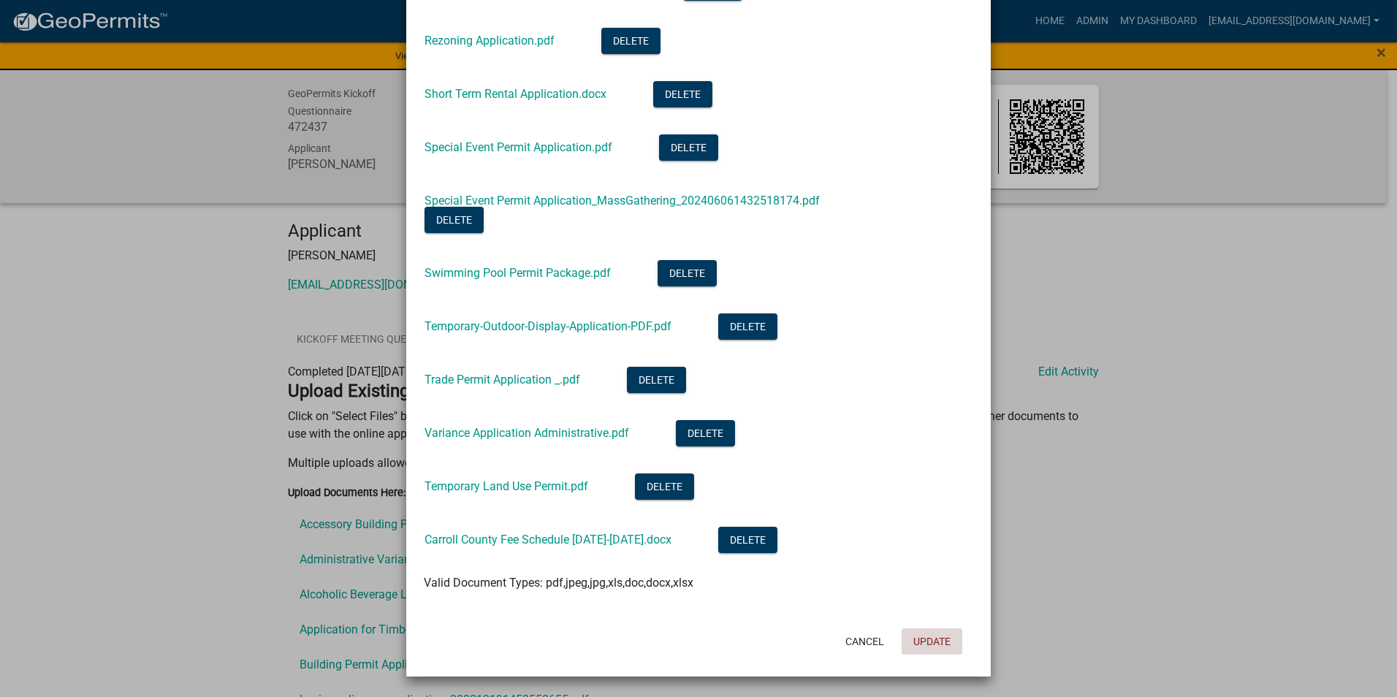
click at [919, 643] on button "Update" at bounding box center [931, 641] width 61 height 26
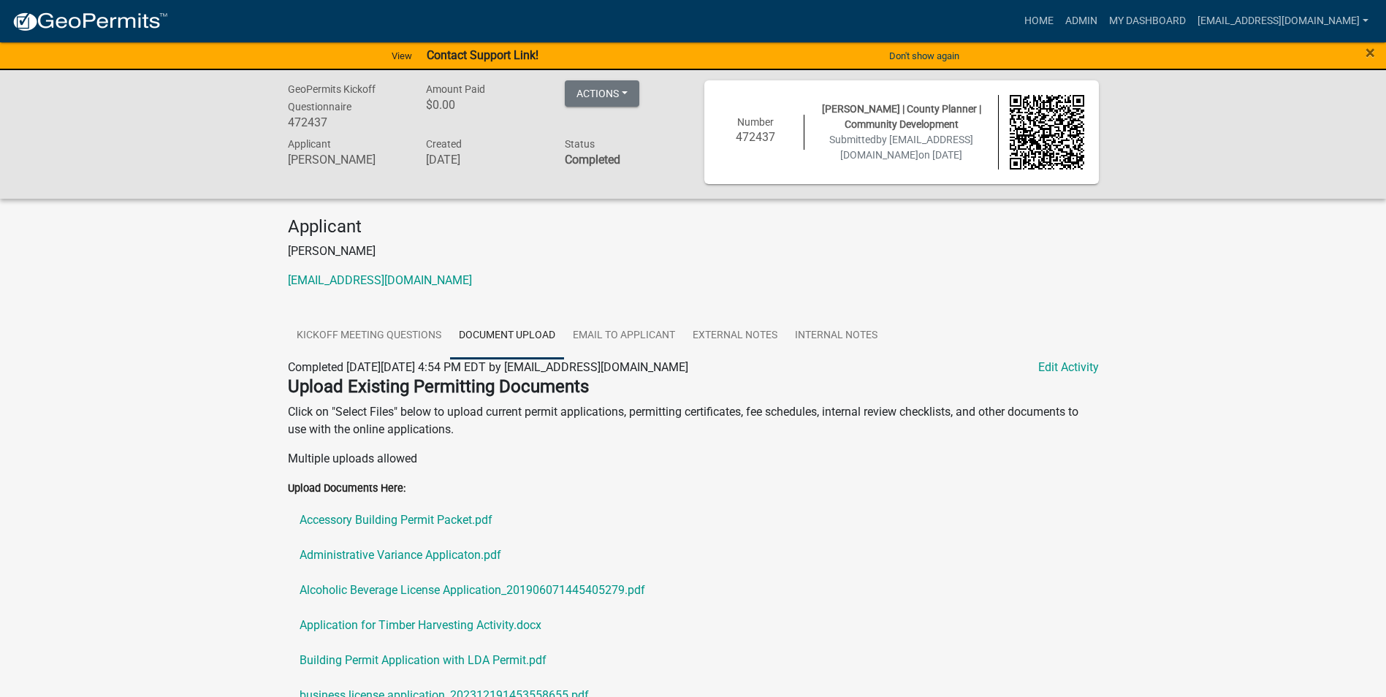
scroll to position [0, 0]
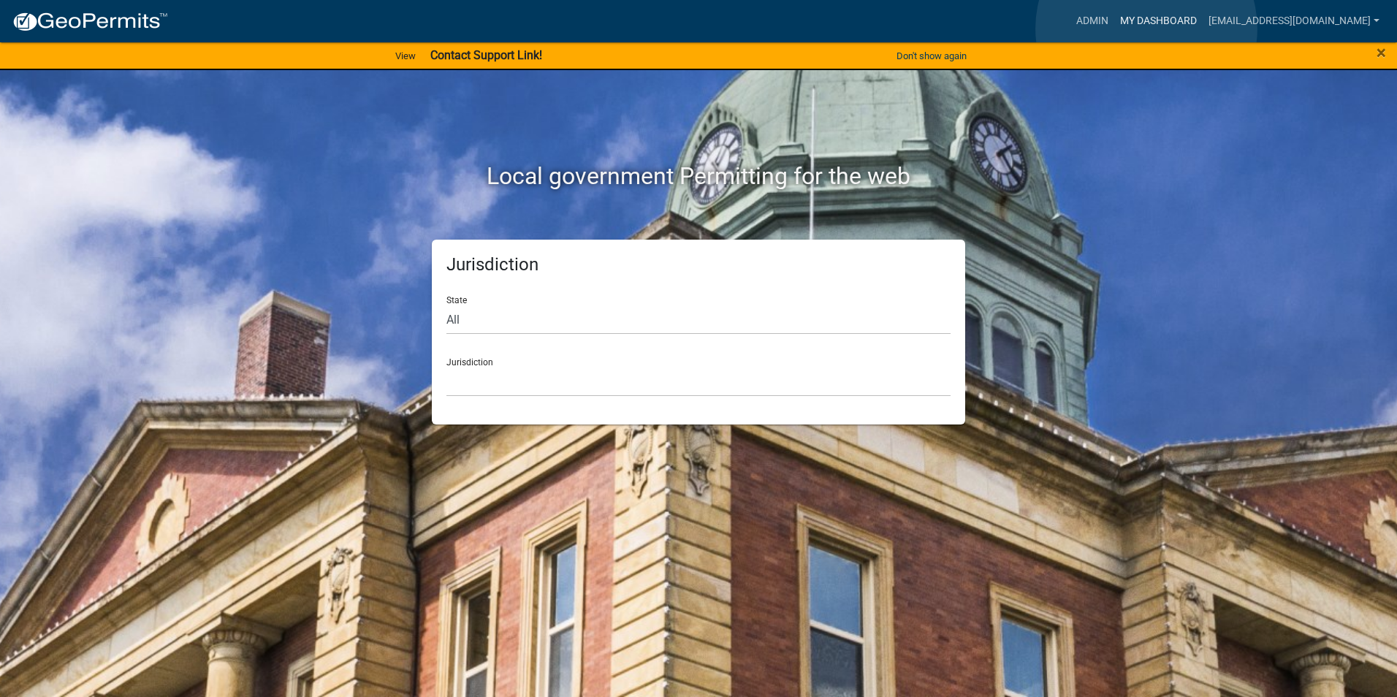
click at [1146, 28] on link "My Dashboard" at bounding box center [1158, 21] width 88 height 28
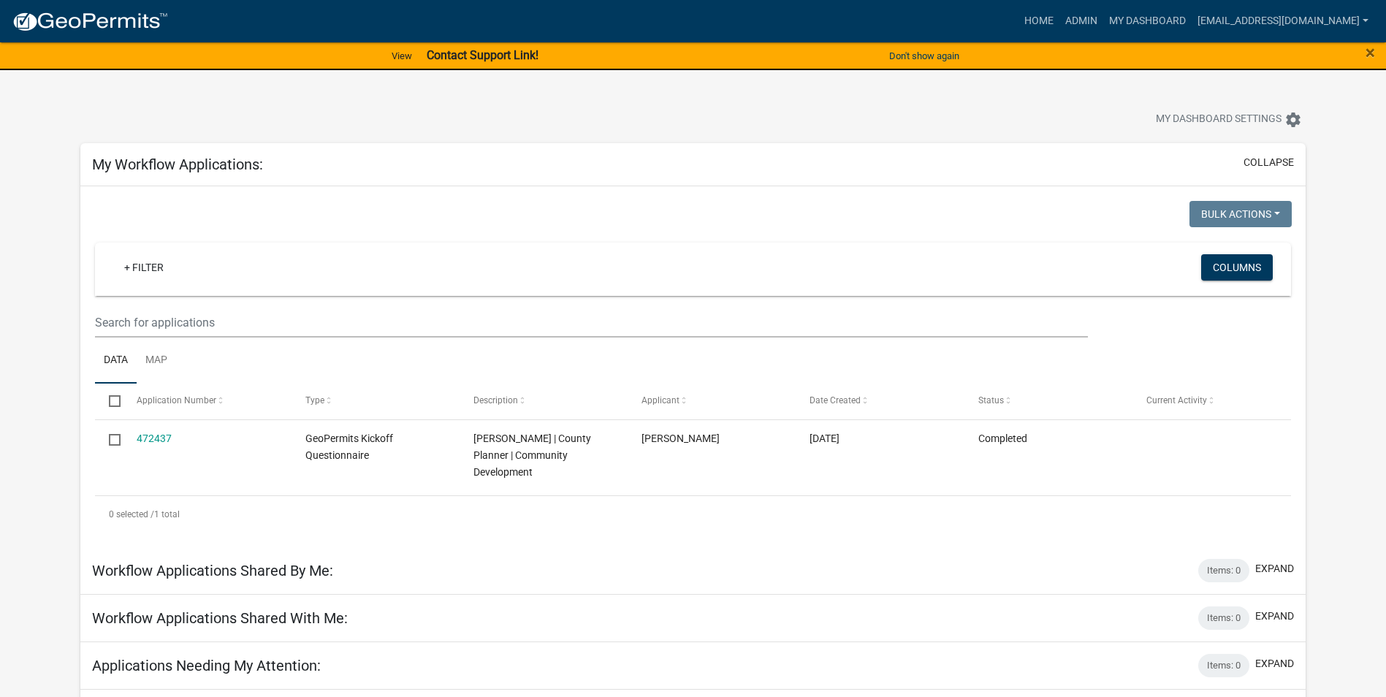
click at [1334, 138] on app-user-applications "more_horiz Home Admin My Dashboard [EMAIL_ADDRESS][DOMAIN_NAME] Admin Account L…" at bounding box center [693, 511] width 1386 height 1020
